Goal: Task Accomplishment & Management: Complete application form

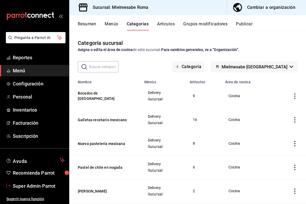
click at [37, 183] on span "Super Admin Parrot" at bounding box center [39, 185] width 52 height 7
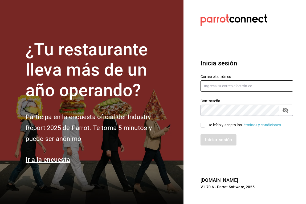
click at [220, 85] on input "text" at bounding box center [247, 85] width 93 height 11
paste input "[EMAIL_ADDRESS][DOMAIN_NAME]"
type input "[EMAIL_ADDRESS][DOMAIN_NAME]"
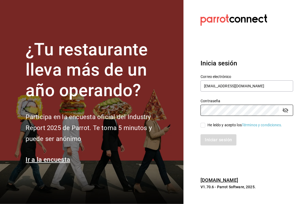
click at [191, 125] on section "Datos incorrectos. Verifica que tu Correo o Contraseña estén bien escritos. Ini…" at bounding box center [245, 102] width 123 height 204
click at [209, 126] on div "He leído y acepto los Términos y condiciones." at bounding box center [245, 125] width 75 height 6
click at [206, 126] on input "He leído y acepto los Términos y condiciones." at bounding box center [203, 125] width 5 height 5
checkbox input "true"
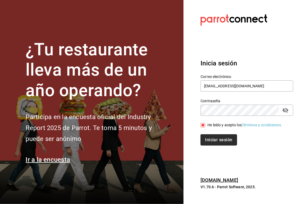
click at [211, 134] on button "Iniciar sesión" at bounding box center [219, 139] width 36 height 11
